Goal: Information Seeking & Learning: Learn about a topic

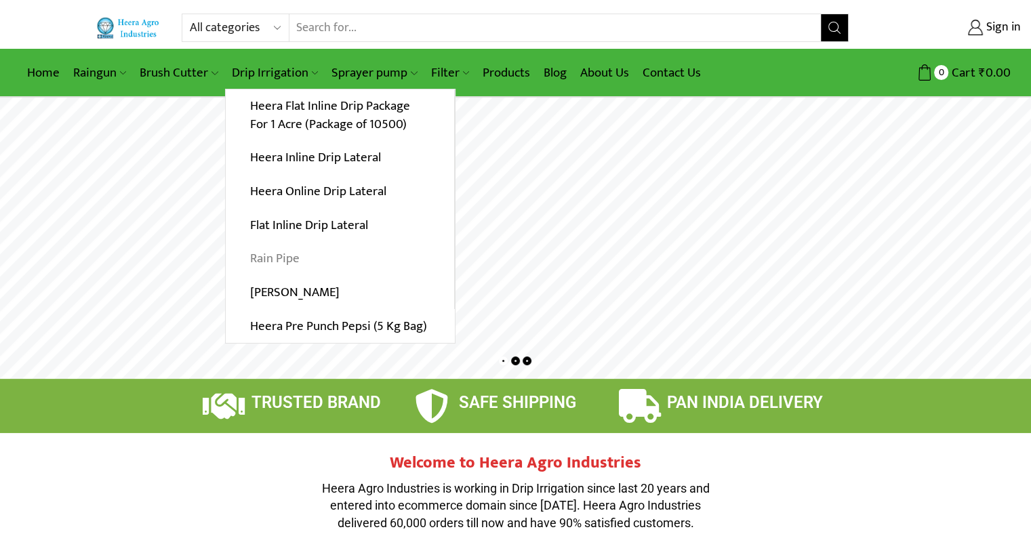
click at [283, 258] on link "Rain Pipe" at bounding box center [340, 259] width 228 height 34
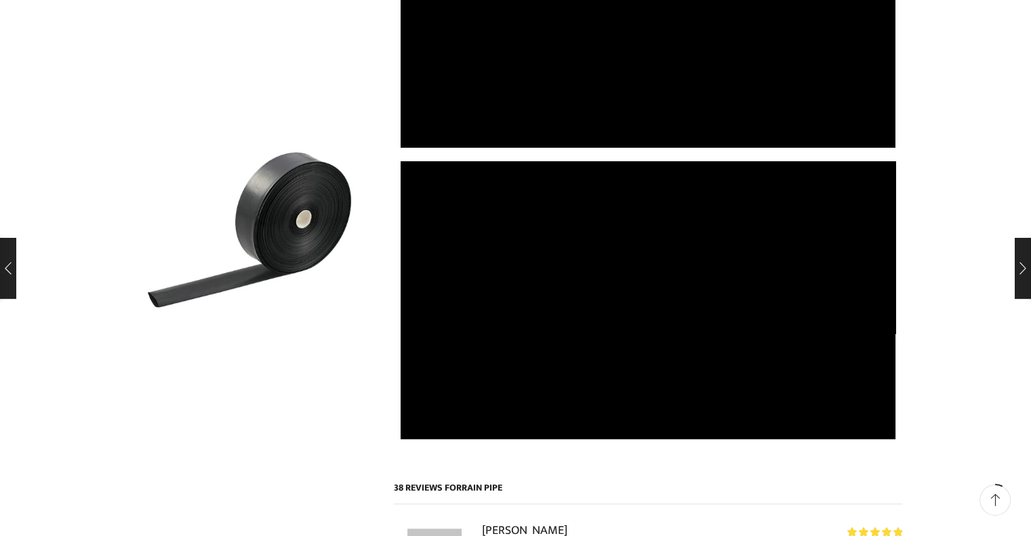
scroll to position [1176, 0]
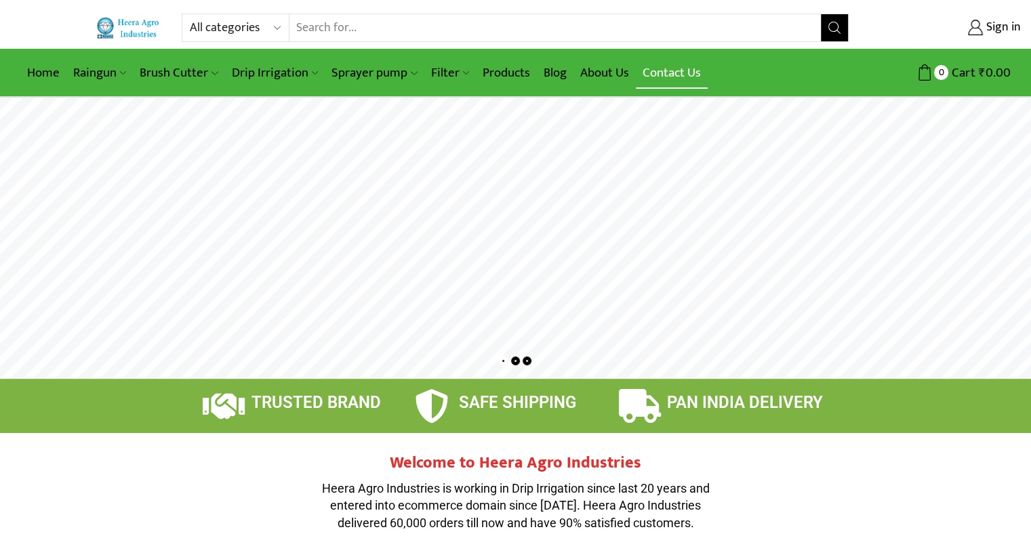
click at [665, 70] on link "Contact Us" at bounding box center [672, 73] width 72 height 32
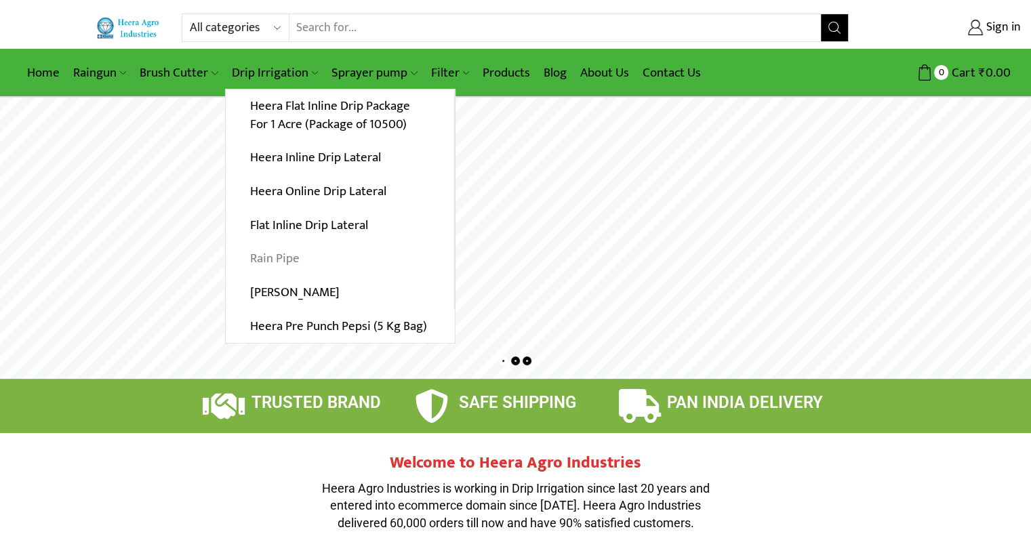
click at [271, 254] on link "Rain Pipe" at bounding box center [340, 259] width 228 height 34
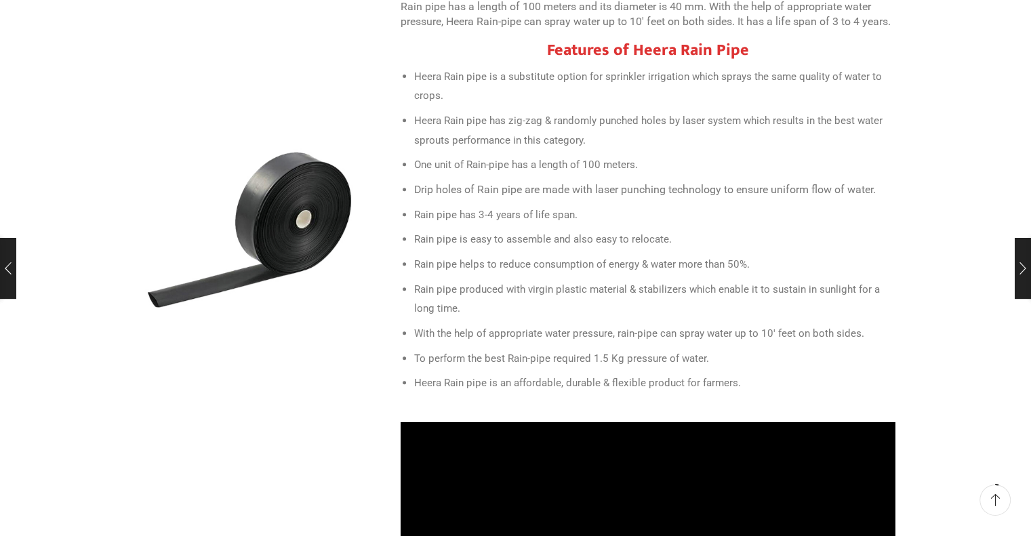
scroll to position [556, 0]
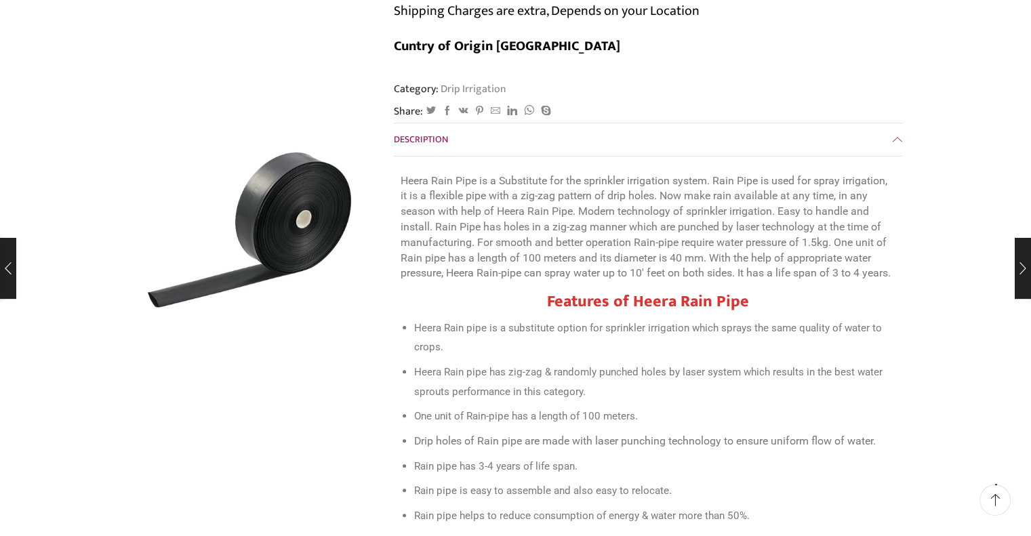
scroll to position [352, 0]
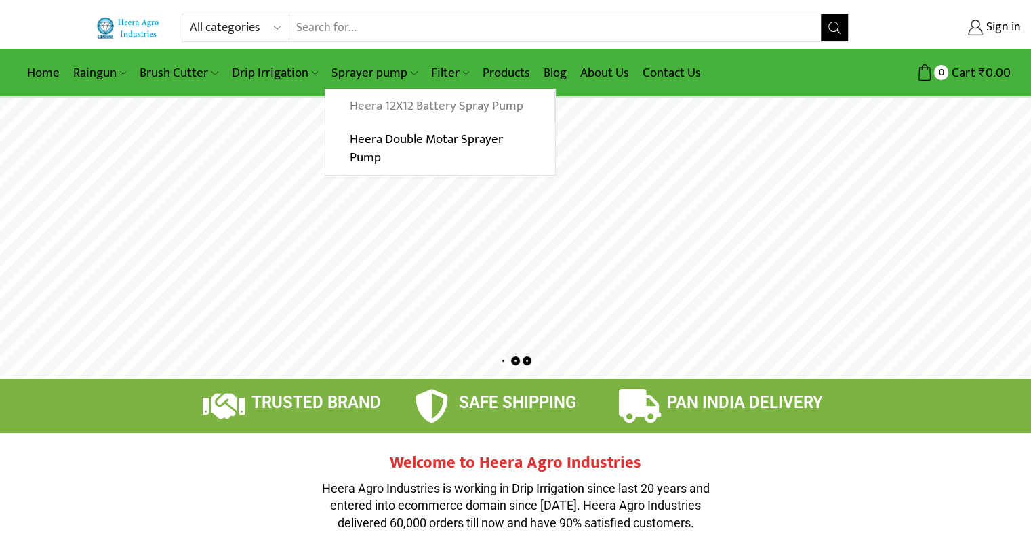
click at [377, 103] on link "Heera 12X12 Battery Spray Pump" at bounding box center [439, 106] width 228 height 34
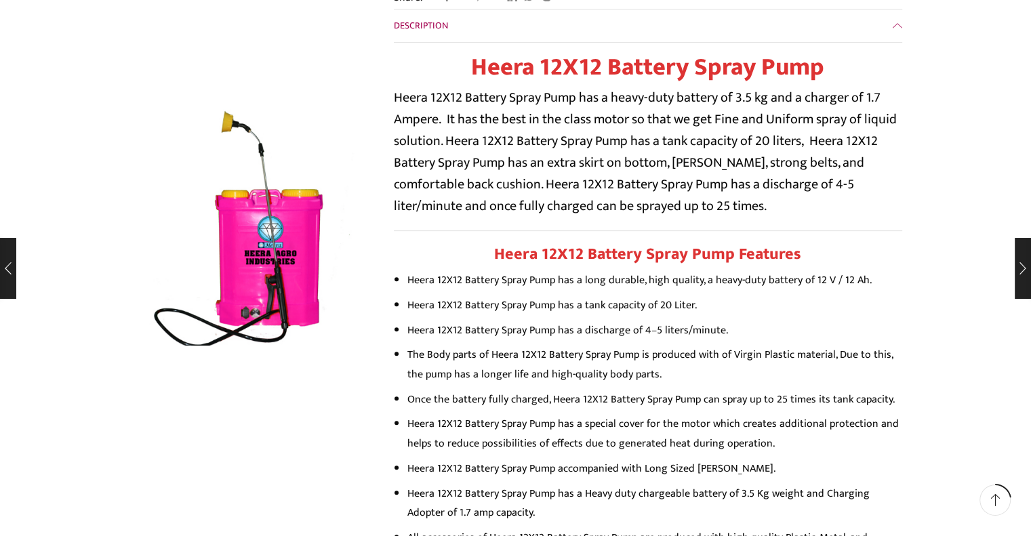
scroll to position [417, 0]
